Goal: Use online tool/utility: Utilize a website feature to perform a specific function

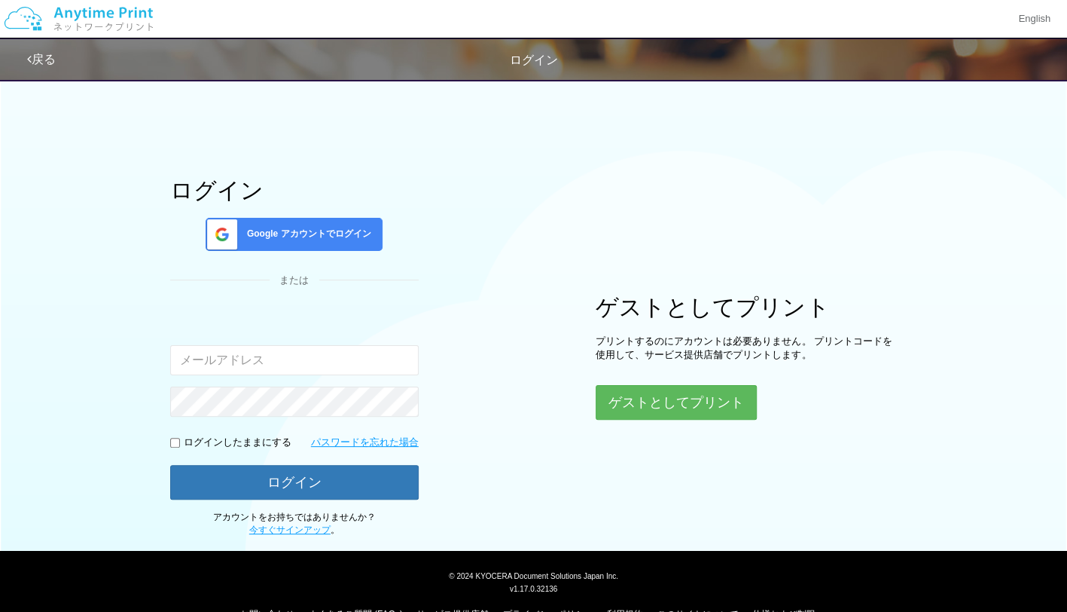
click at [315, 223] on div "Google アカウントでログイン" at bounding box center [294, 234] width 177 height 33
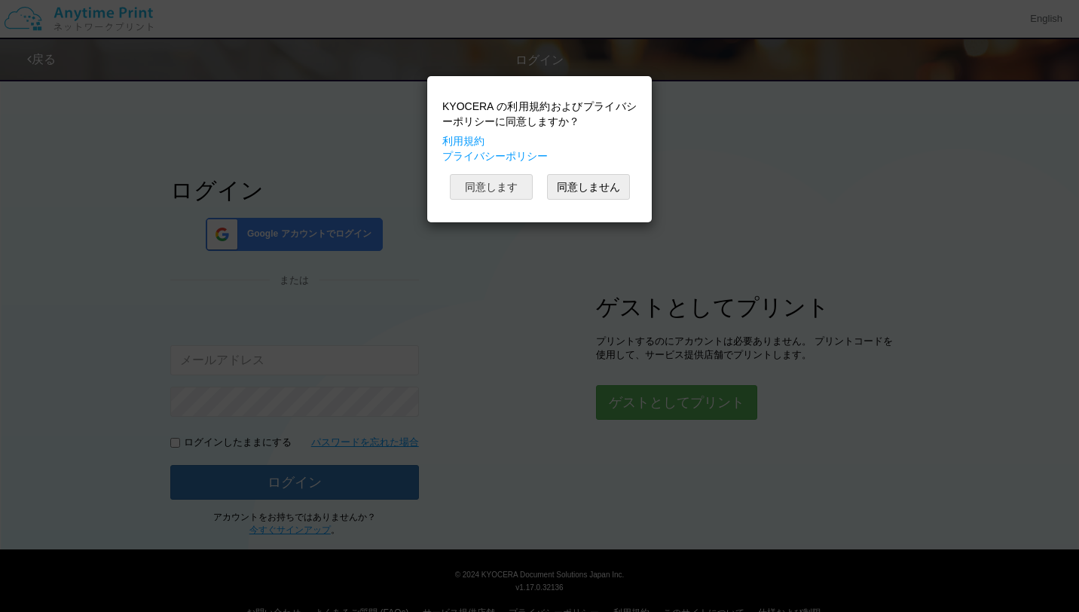
click at [501, 185] on button "同意します" at bounding box center [491, 187] width 83 height 26
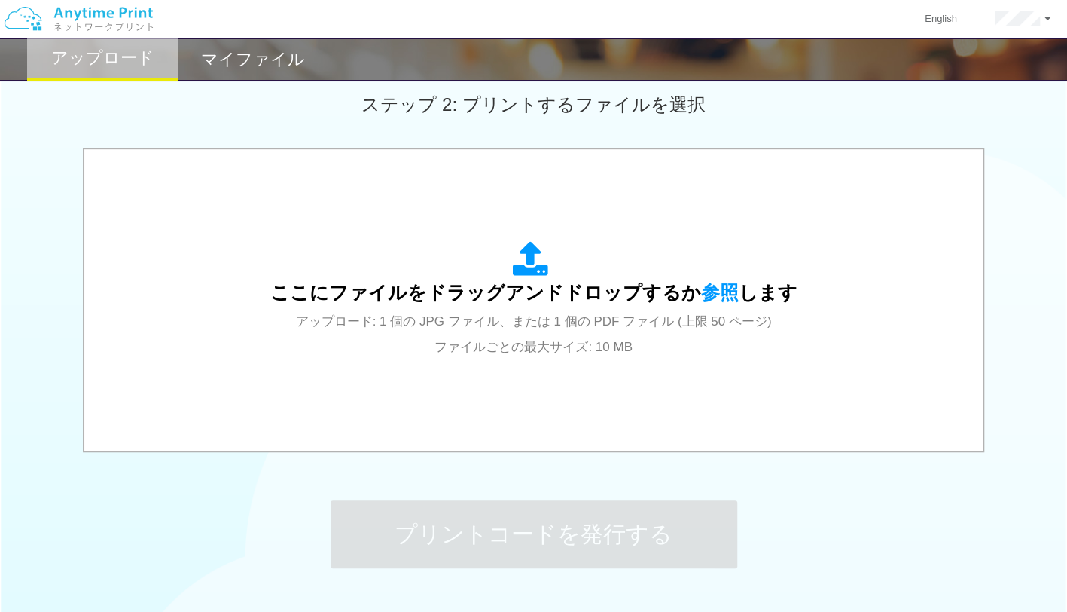
scroll to position [452, 0]
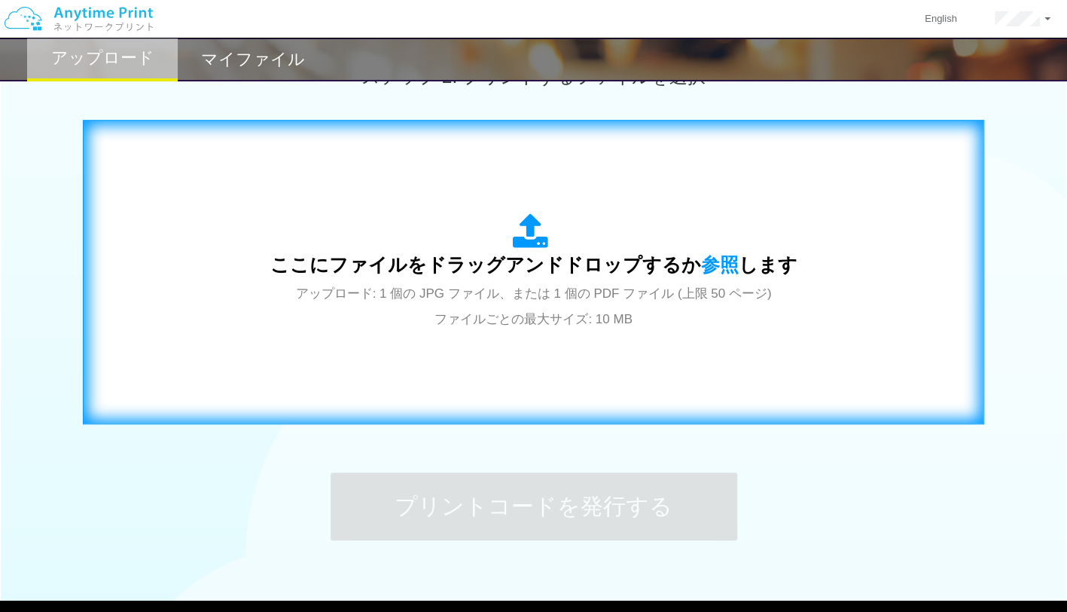
click at [565, 243] on div "ここにファイルをドラッグアンドドロップするか 参照 します アップロード: 1 個の JPG ファイル、または 1 個の PDF ファイル (上限 50 ペー…" at bounding box center [533, 272] width 527 height 118
click at [339, 282] on div "ここにファイルをドラッグアンドドロップするか 参照 します アップロード: 1 個の JPG ファイル、または 1 個の PDF ファイル (上限 50 ペー…" at bounding box center [533, 272] width 527 height 118
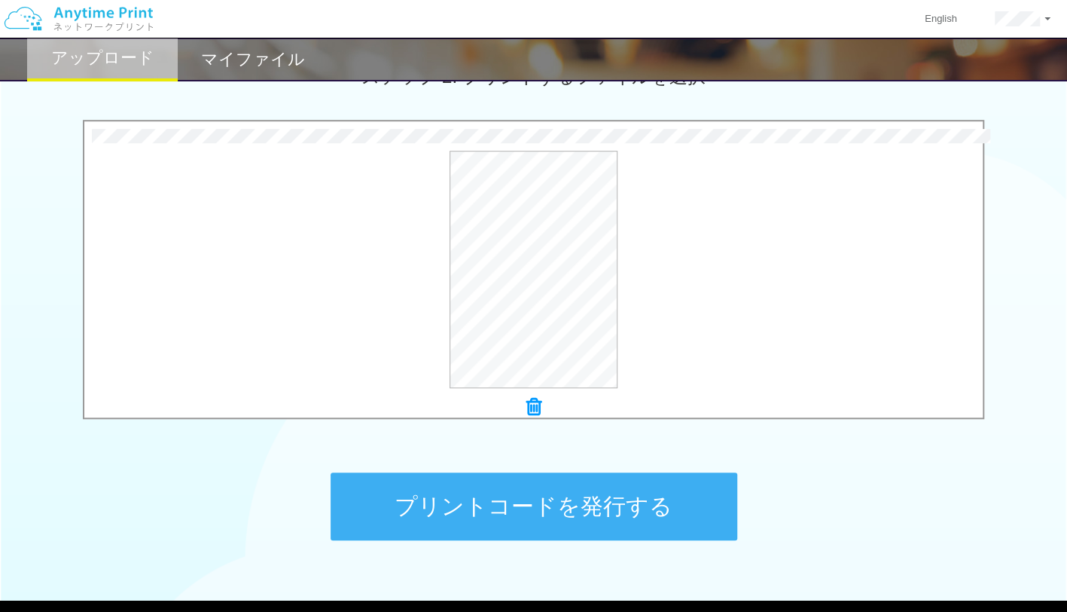
click at [481, 491] on button "プリントコードを発行する" at bounding box center [534, 506] width 407 height 68
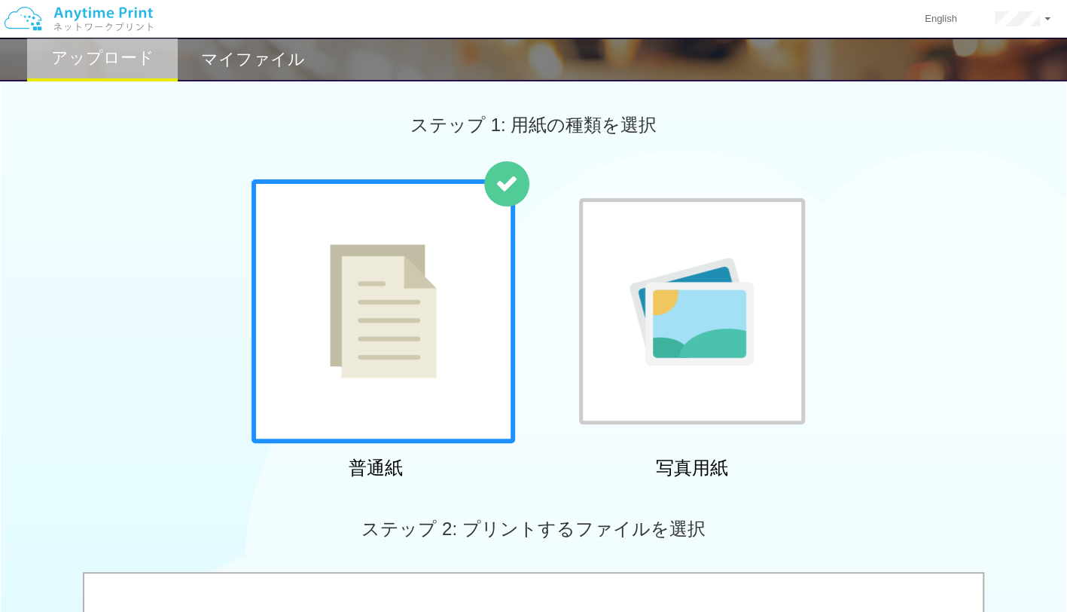
scroll to position [226, 0]
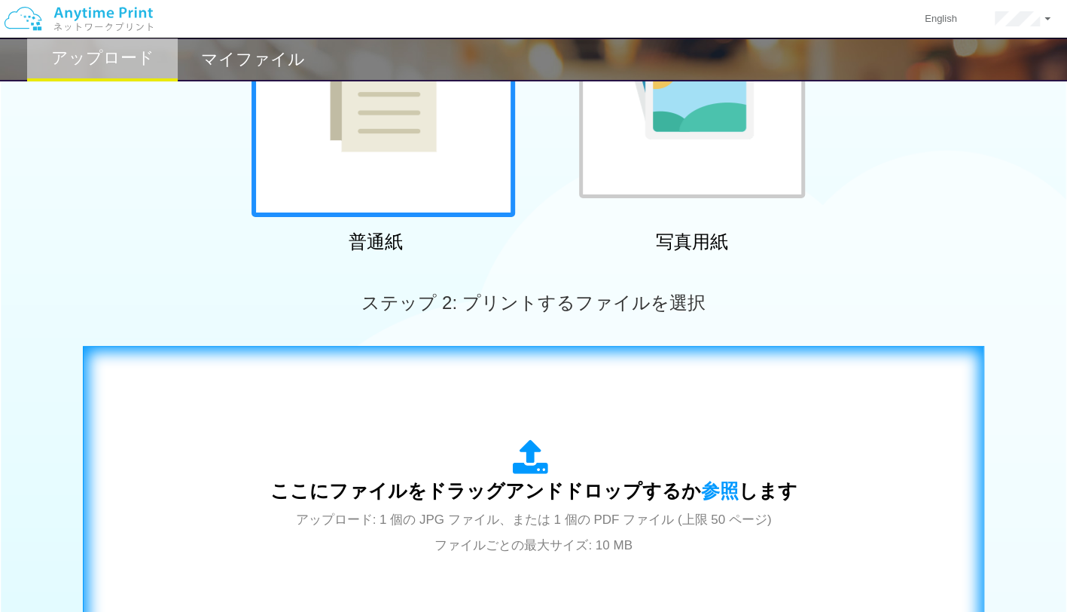
click at [481, 494] on span "ここにファイルをドラッグアンドドロップするか 参照 します" at bounding box center [533, 490] width 527 height 21
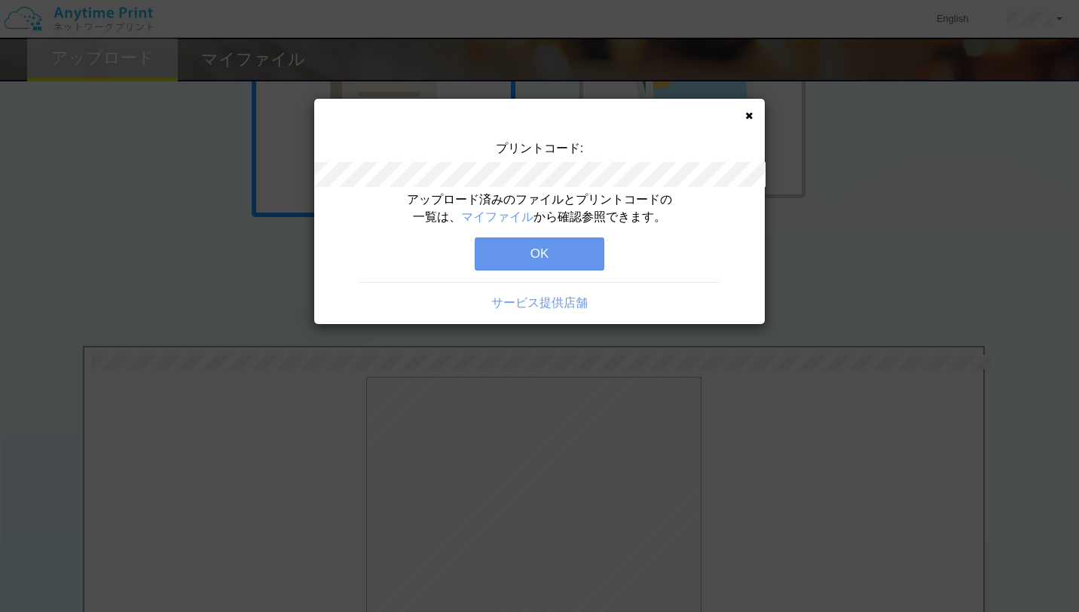
click at [533, 246] on button "OK" at bounding box center [540, 253] width 130 height 33
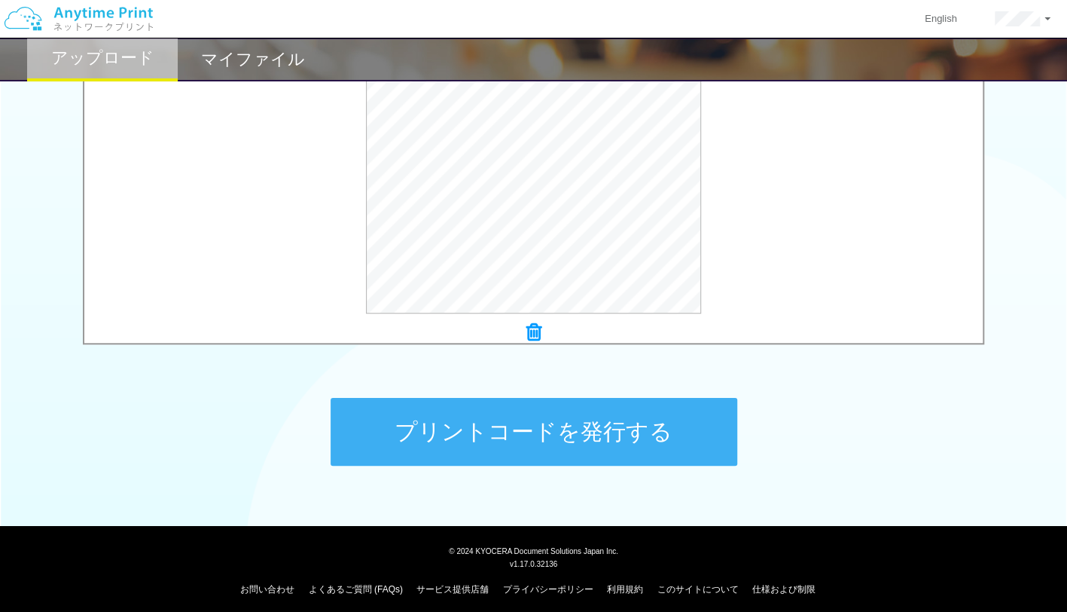
scroll to position [527, 0]
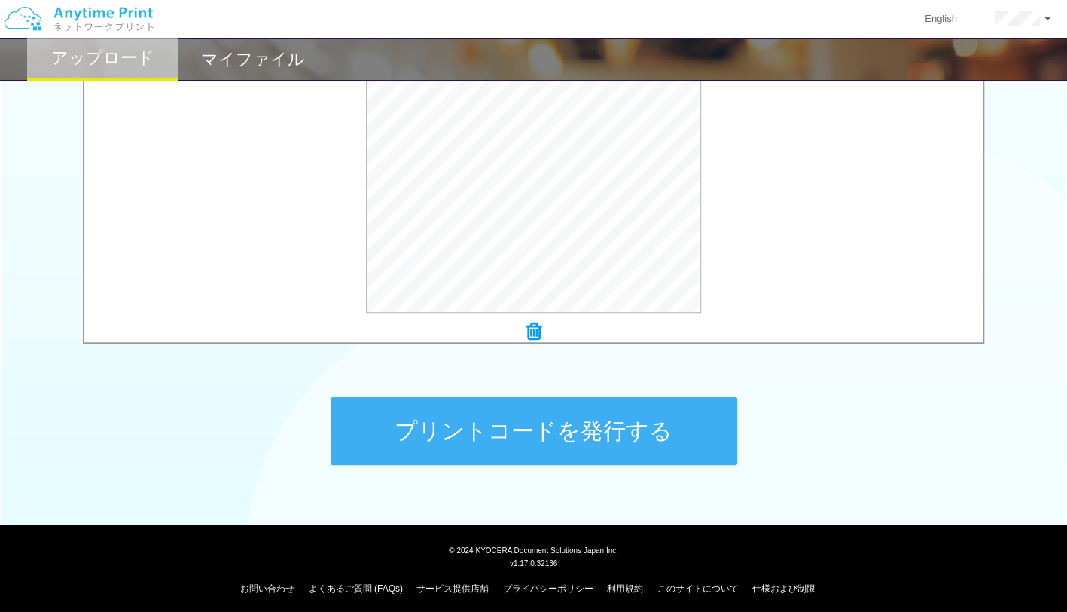
click at [514, 429] on button "プリントコードを発行する" at bounding box center [534, 431] width 407 height 68
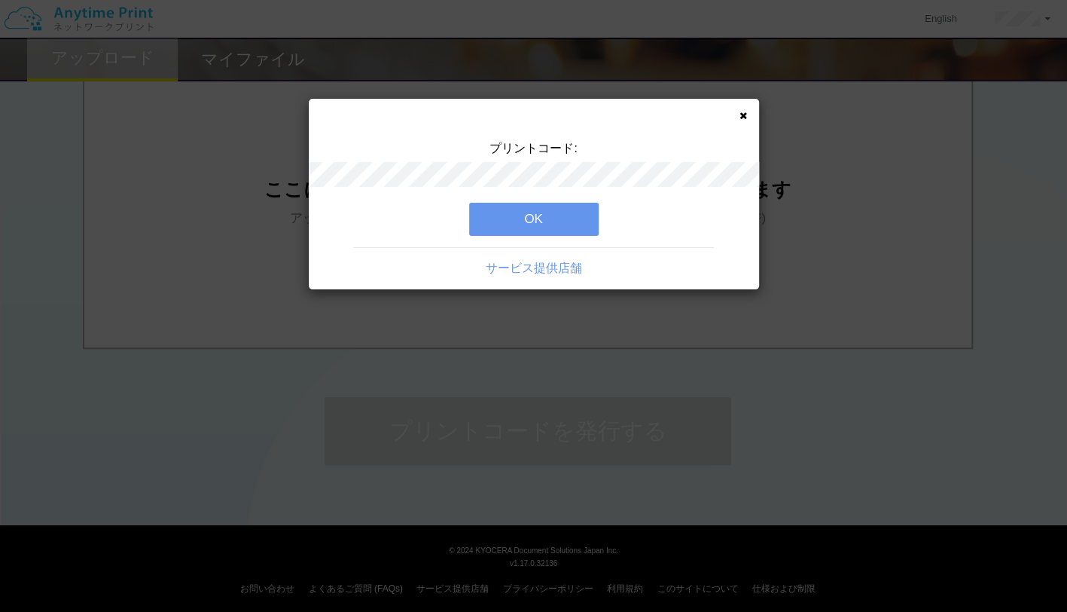
scroll to position [0, 0]
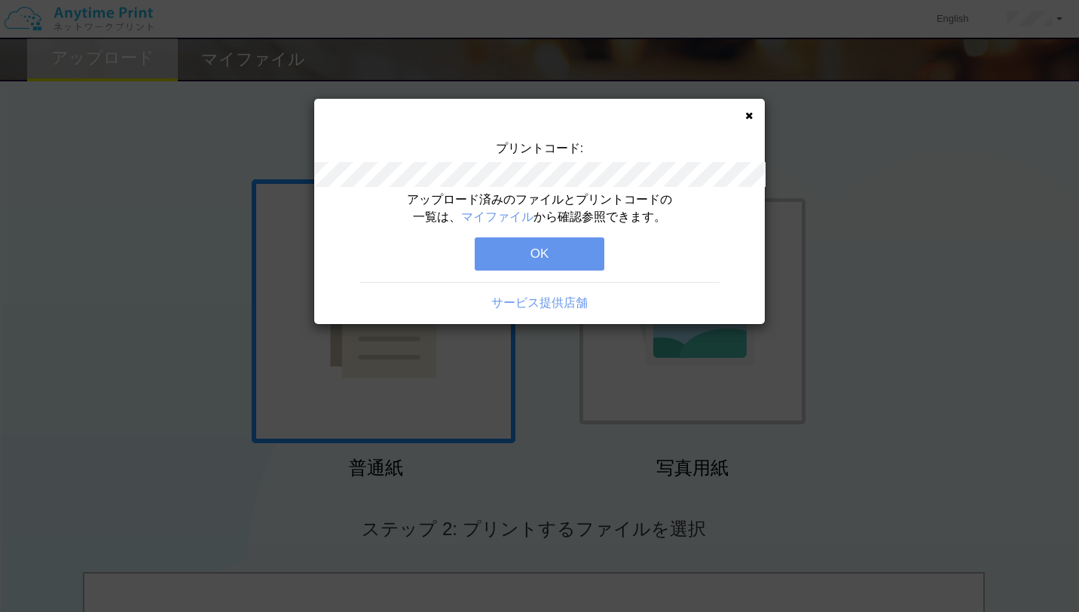
click at [546, 255] on button "OK" at bounding box center [540, 253] width 130 height 33
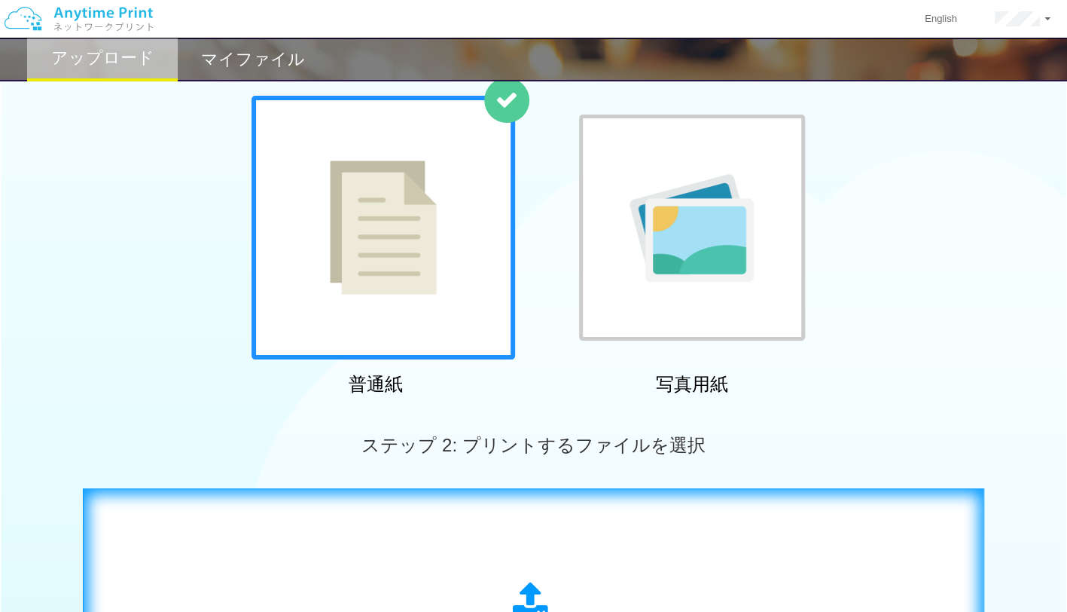
scroll to position [151, 0]
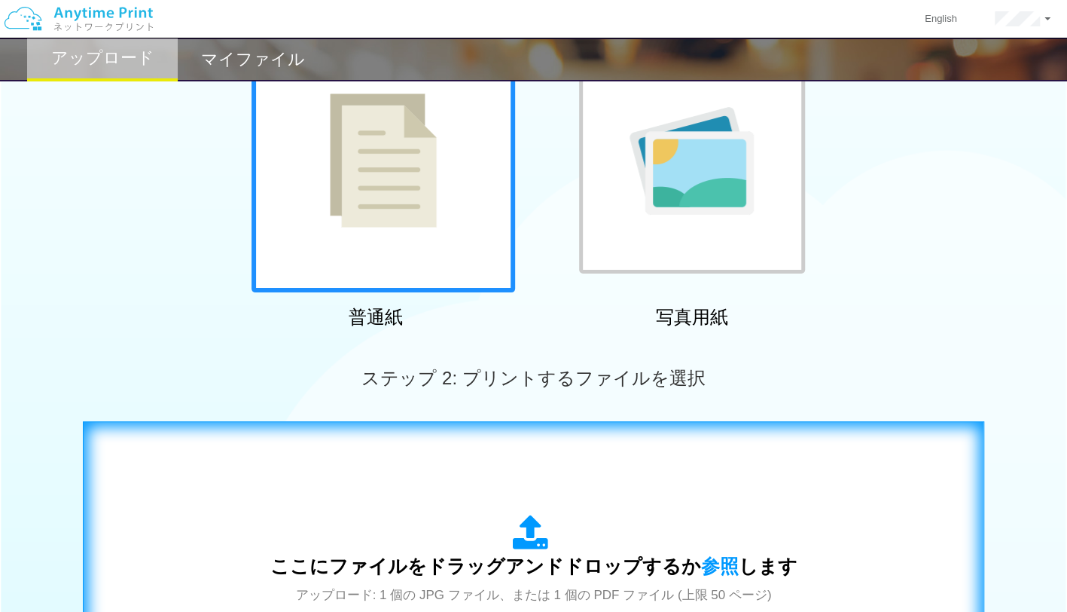
click at [427, 521] on div "ここにファイルをドラッグアンドドロップするか 参照 します アップロード: 1 個の JPG ファイル、または 1 個の PDF ファイル (上限 50 ペー…" at bounding box center [533, 573] width 527 height 118
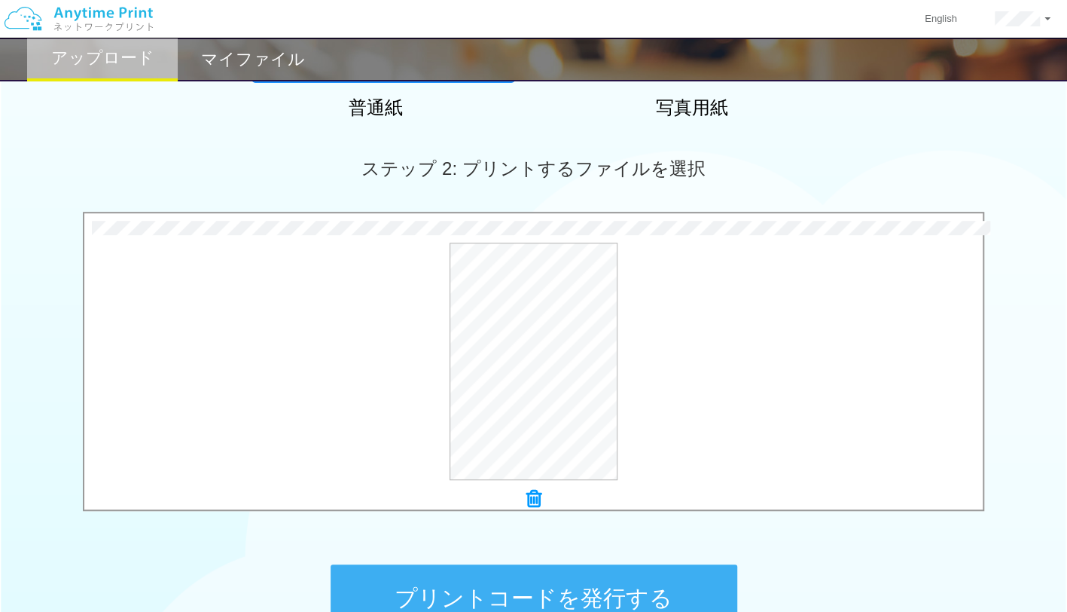
scroll to position [527, 0]
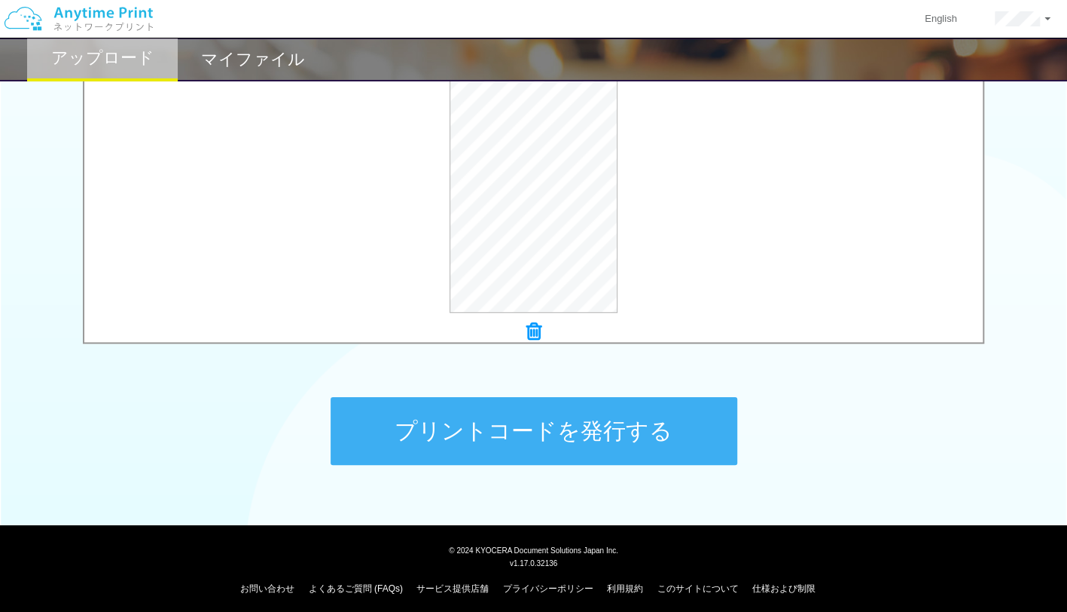
click at [540, 418] on button "プリントコードを発行する" at bounding box center [534, 431] width 407 height 68
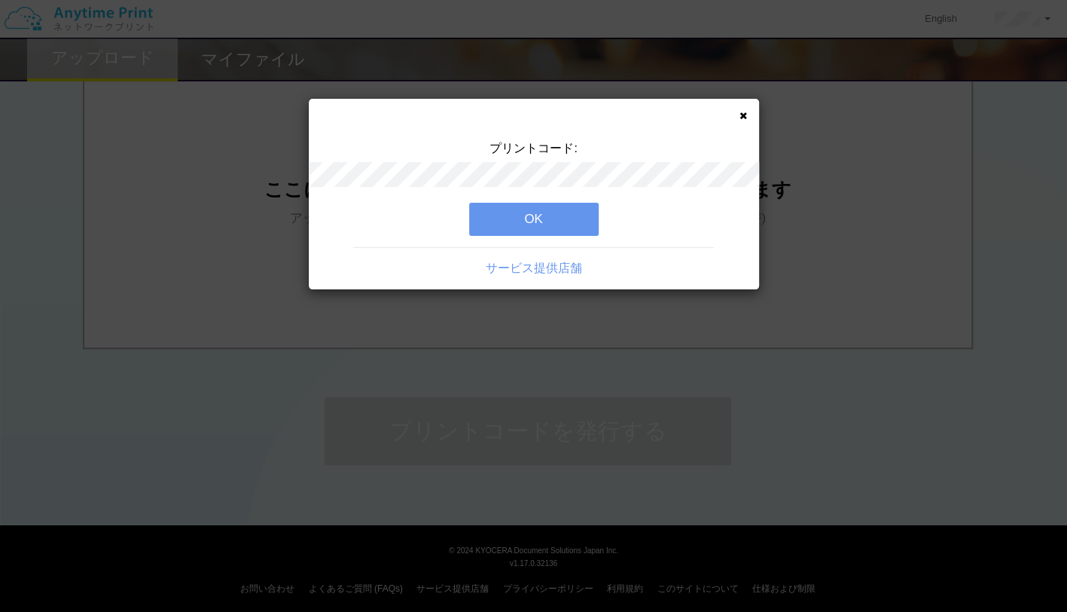
scroll to position [0, 0]
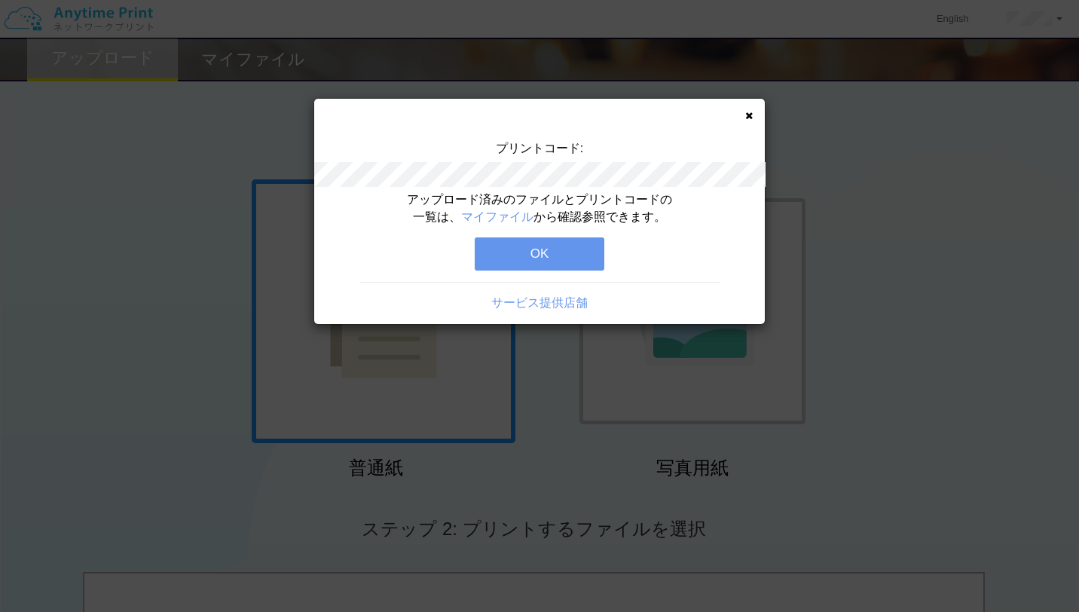
click at [517, 247] on button "OK" at bounding box center [540, 253] width 130 height 33
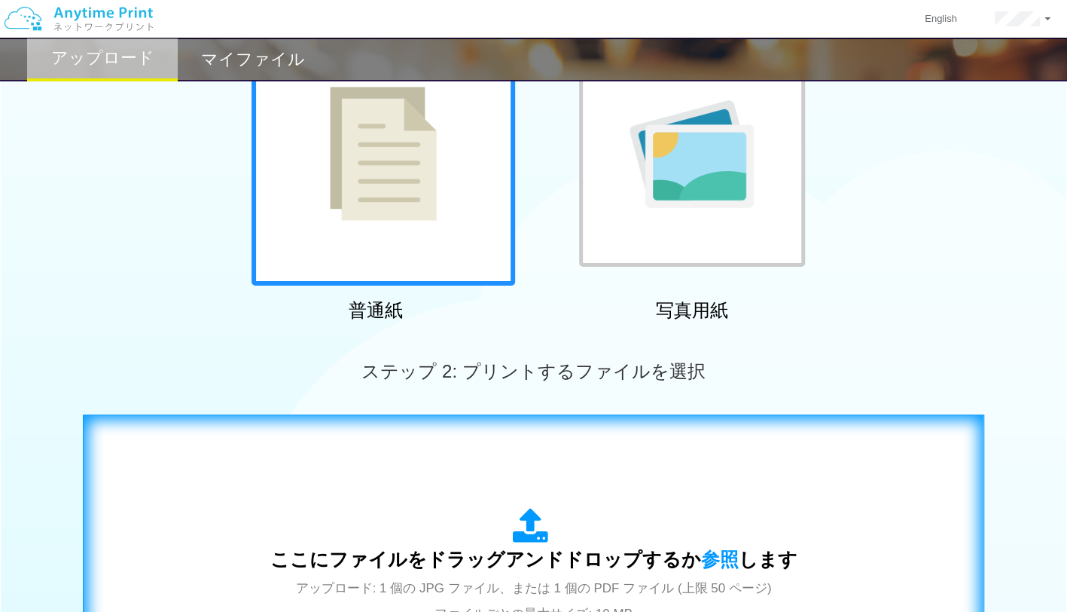
scroll to position [301, 0]
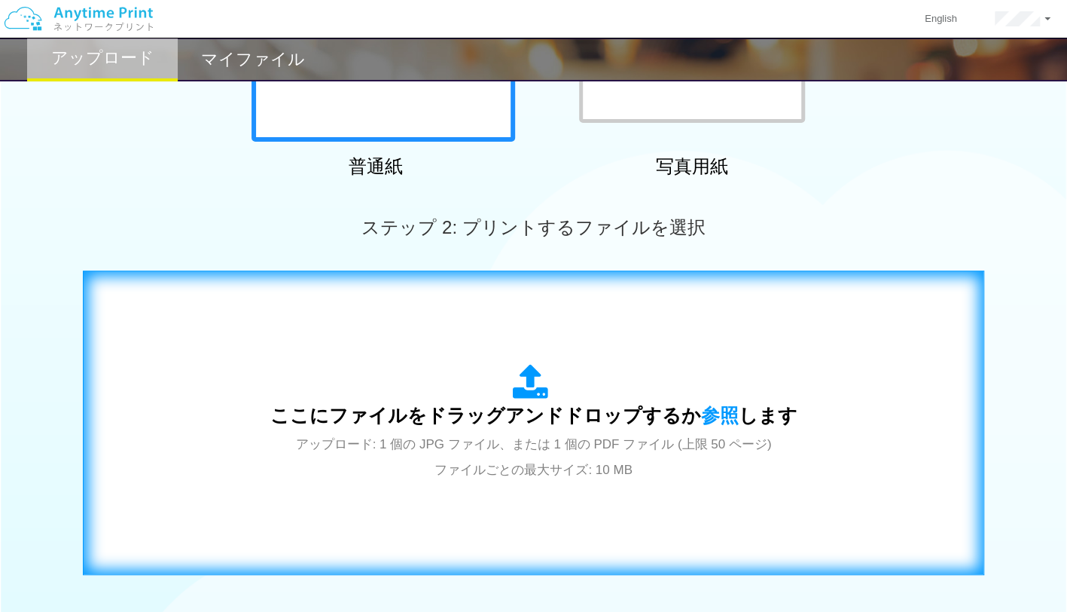
click at [438, 396] on div "ここにファイルをドラッグアンドドロップするか 参照 します アップロード: 1 個の JPG ファイル、または 1 個の PDF ファイル (上限 50 ペー…" at bounding box center [533, 423] width 527 height 118
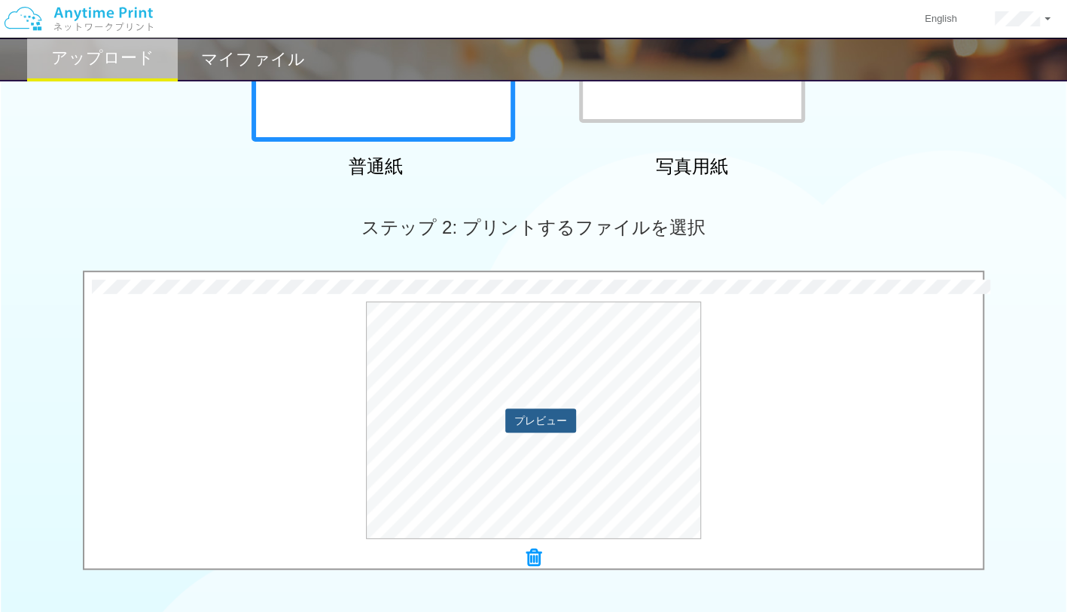
click at [524, 419] on button "プレビュー" at bounding box center [540, 420] width 71 height 24
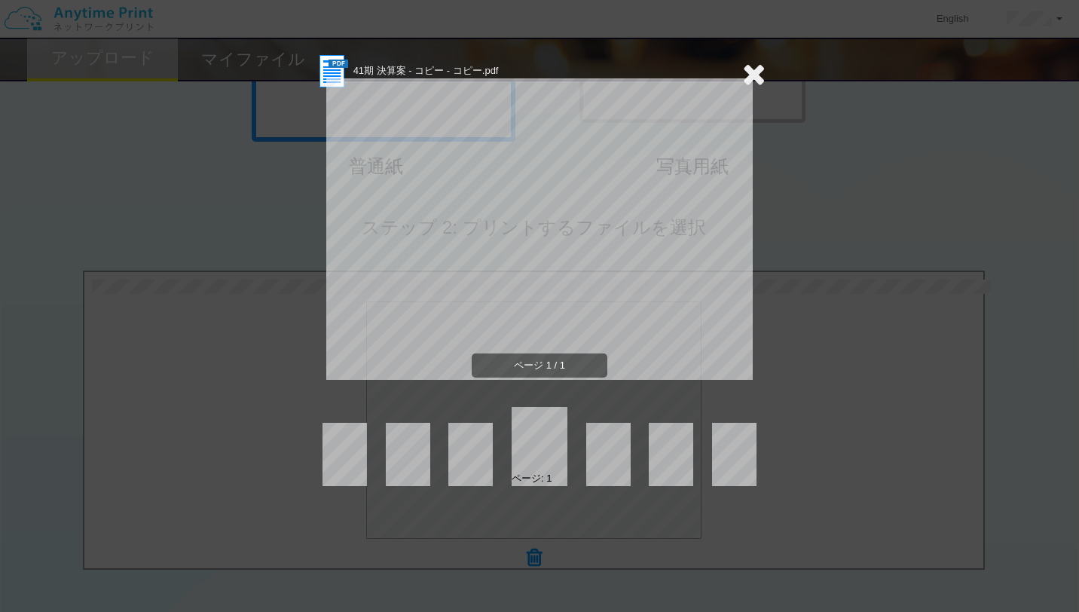
click at [749, 68] on icon at bounding box center [753, 74] width 23 height 30
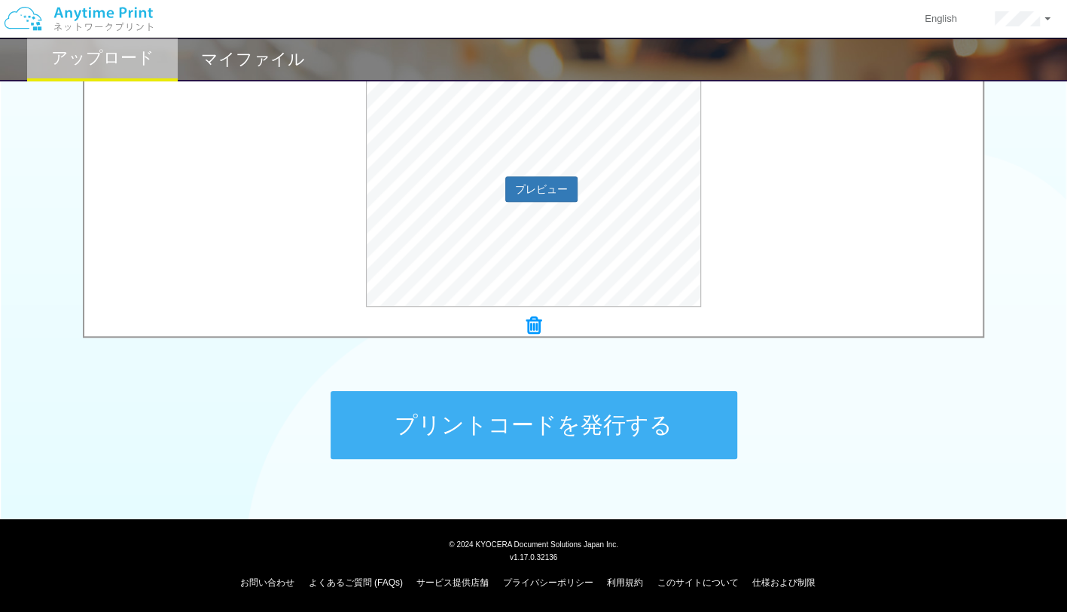
scroll to position [533, 0]
click at [676, 428] on button "プリントコードを発行する" at bounding box center [534, 425] width 407 height 68
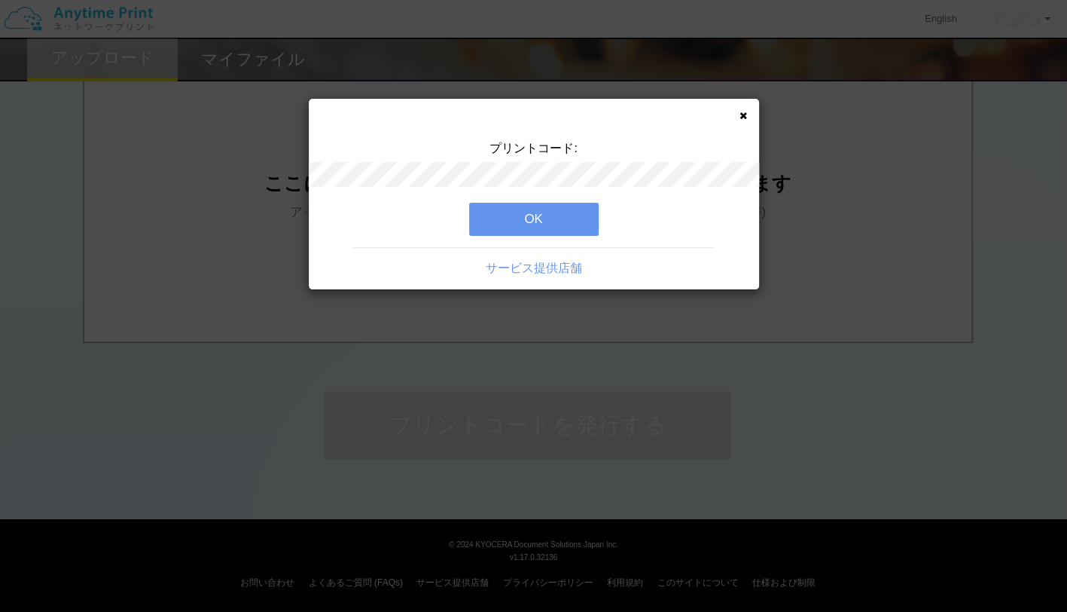
scroll to position [0, 0]
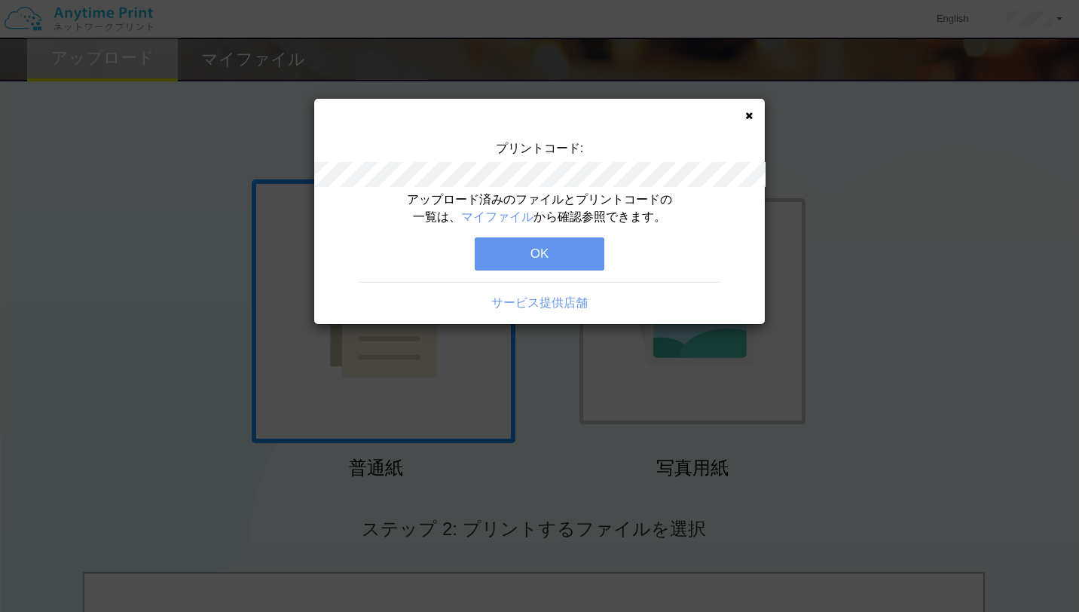
click at [574, 254] on button "OK" at bounding box center [540, 253] width 130 height 33
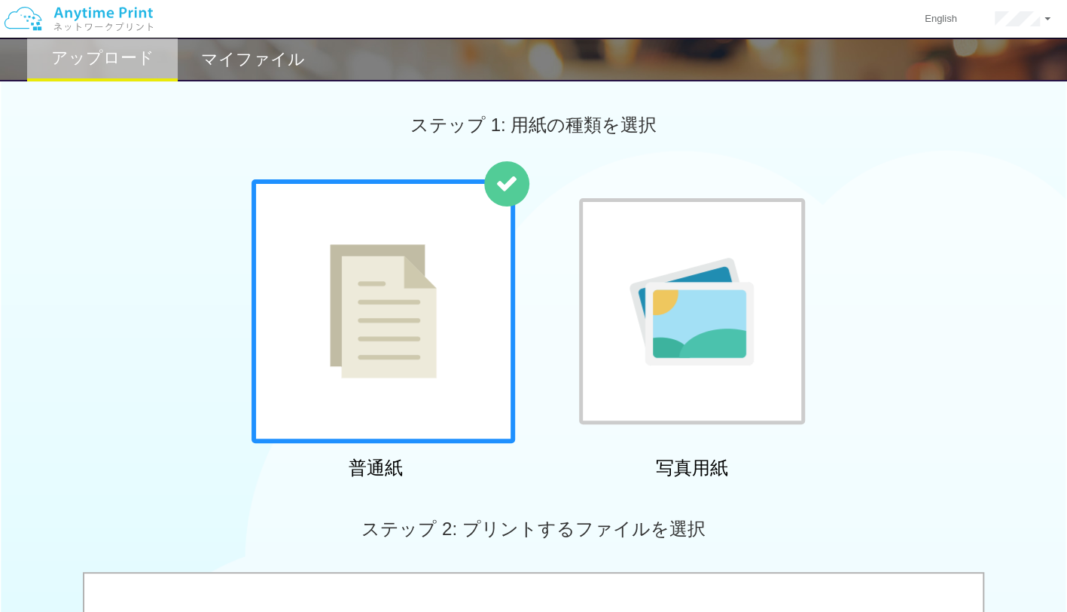
click at [266, 56] on h2 "マイファイル" at bounding box center [253, 59] width 104 height 18
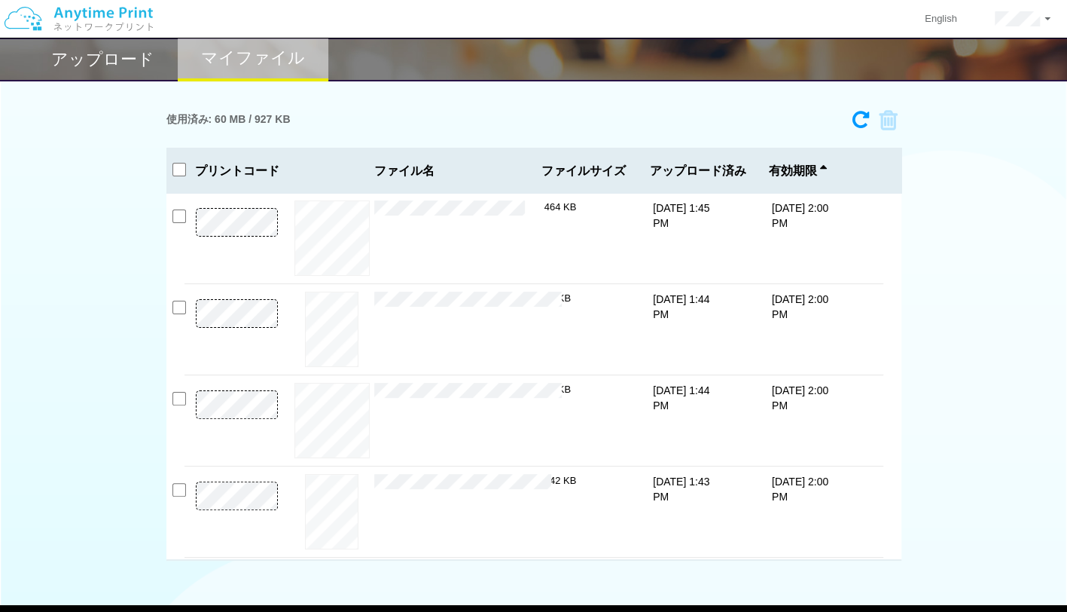
click at [93, 41] on img at bounding box center [78, 18] width 160 height 53
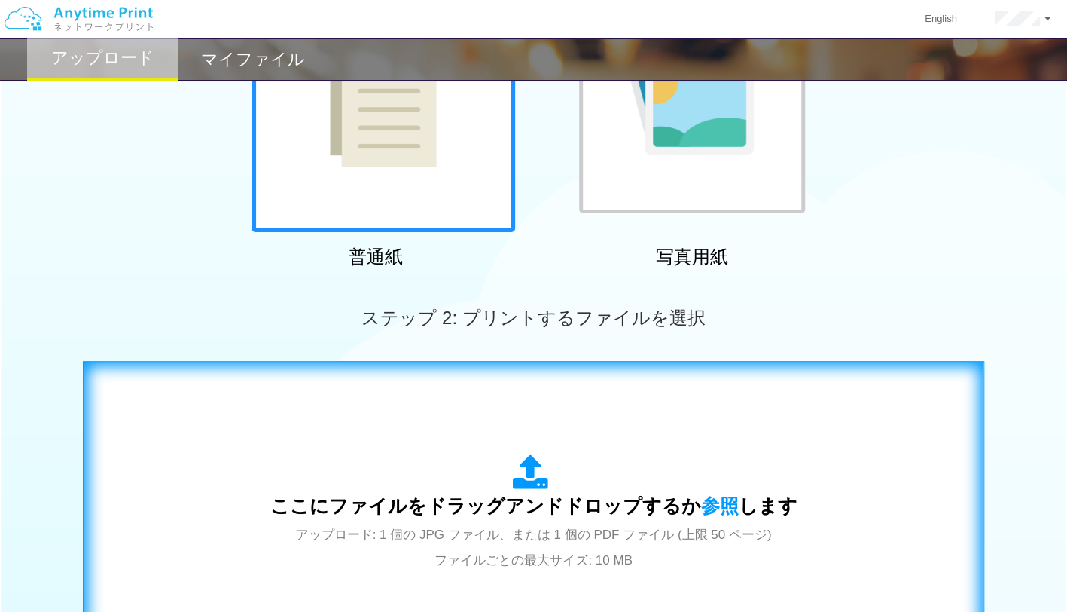
scroll to position [301, 0]
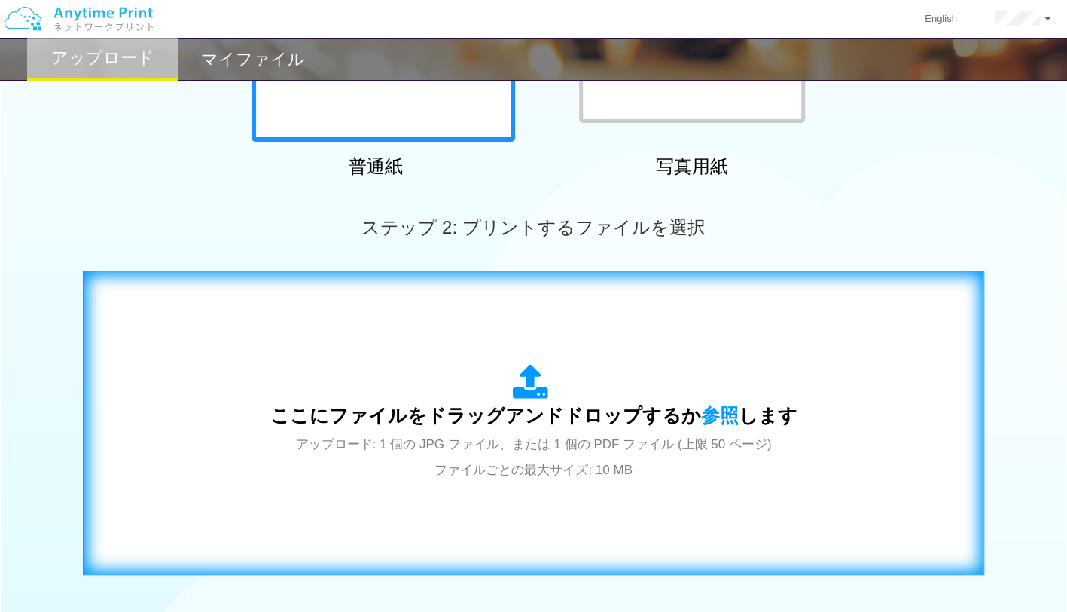
click at [530, 379] on icon at bounding box center [534, 383] width 42 height 38
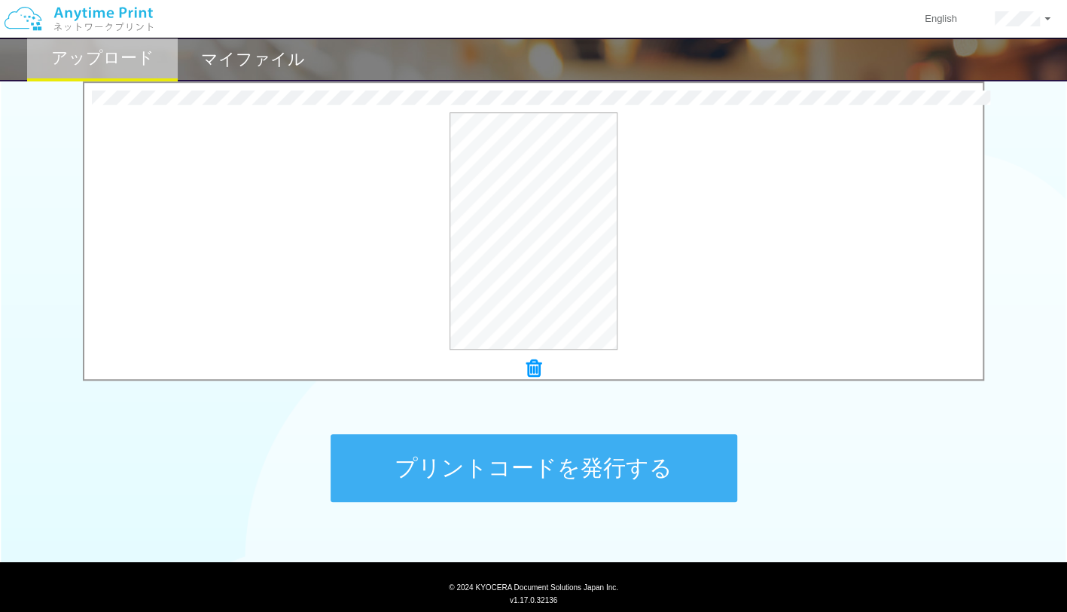
scroll to position [527, 0]
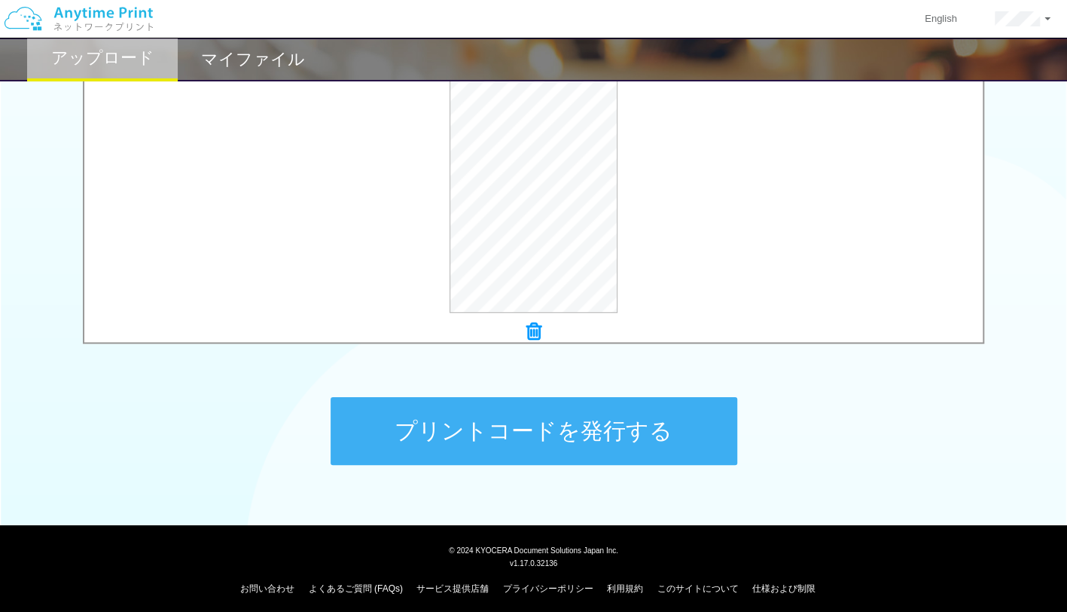
click at [584, 416] on button "プリントコードを発行する" at bounding box center [534, 431] width 407 height 68
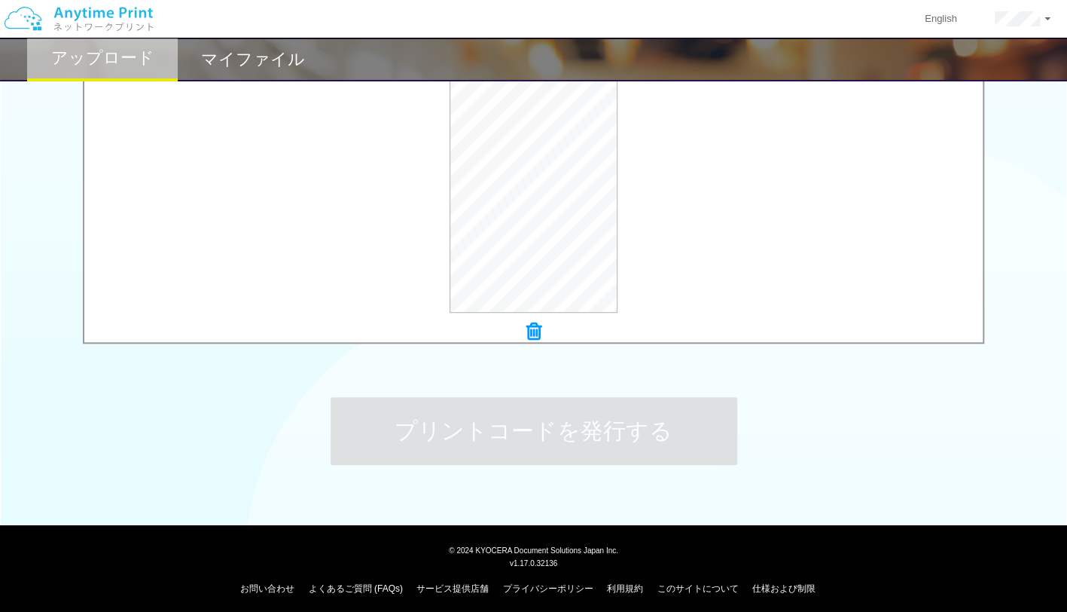
scroll to position [0, 0]
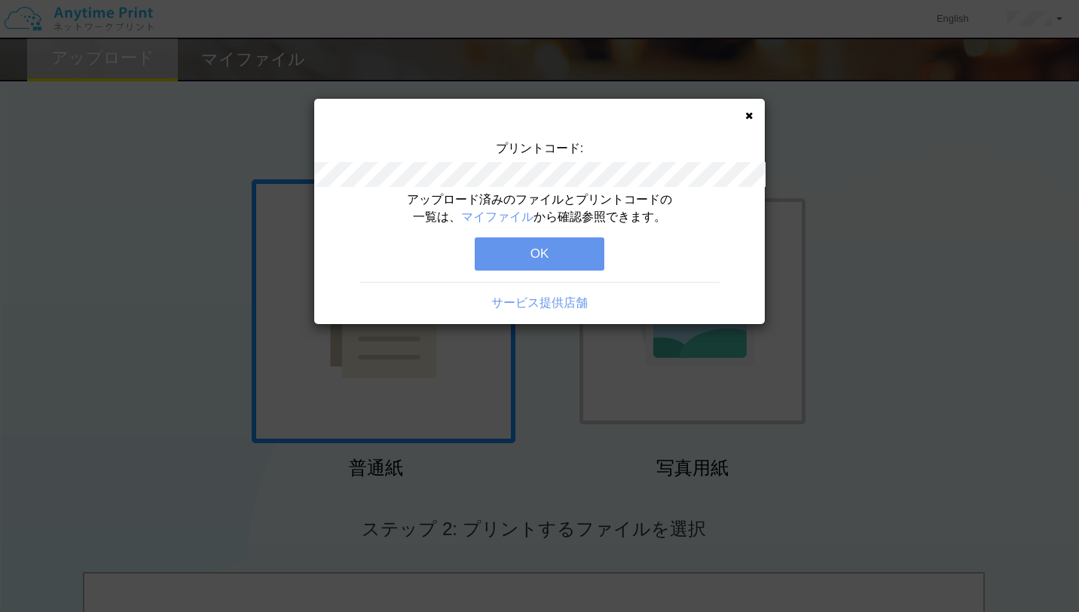
click at [525, 257] on button "OK" at bounding box center [540, 253] width 130 height 33
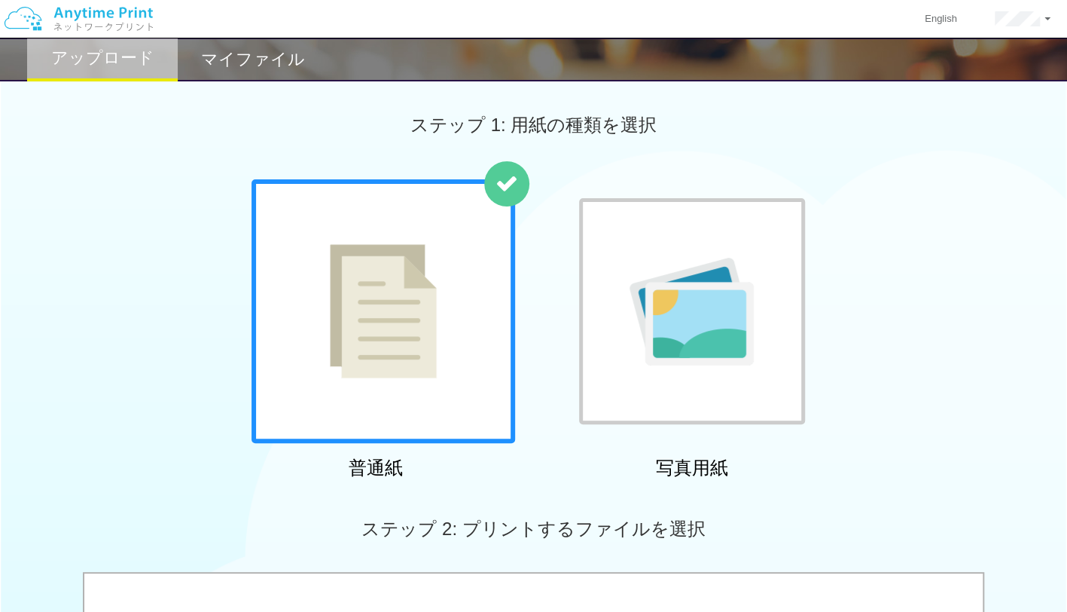
click at [262, 45] on div "マイファイル" at bounding box center [253, 60] width 151 height 44
